Goal: Navigation & Orientation: Go to known website

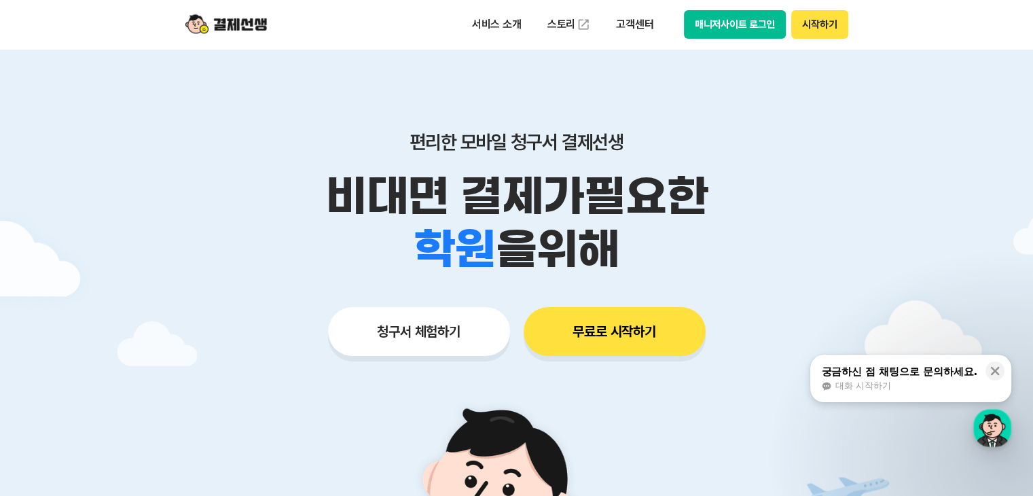
click at [722, 33] on button "매니저사이트 로그인" at bounding box center [735, 24] width 103 height 29
click at [758, 17] on button "매니저사이트 로그인" at bounding box center [735, 24] width 103 height 29
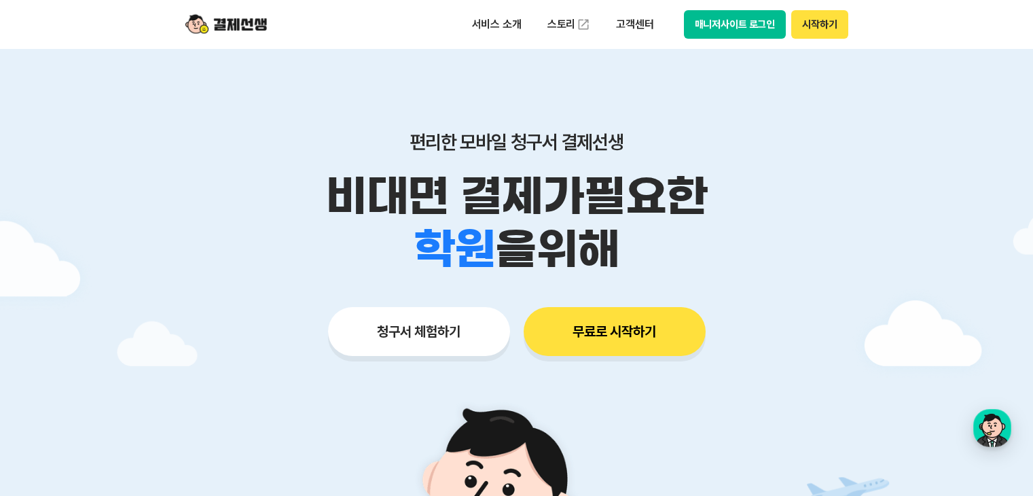
click at [748, 22] on button "매니저사이트 로그인" at bounding box center [735, 24] width 103 height 29
